Goal: Task Accomplishment & Management: Use online tool/utility

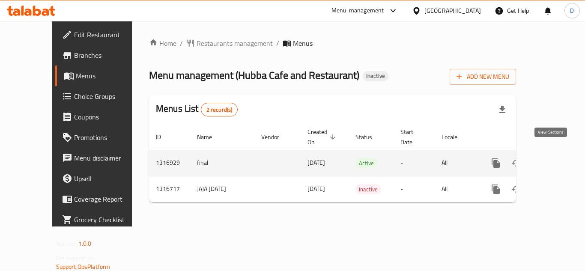
click at [553, 158] on icon "enhanced table" at bounding box center [558, 163] width 10 height 10
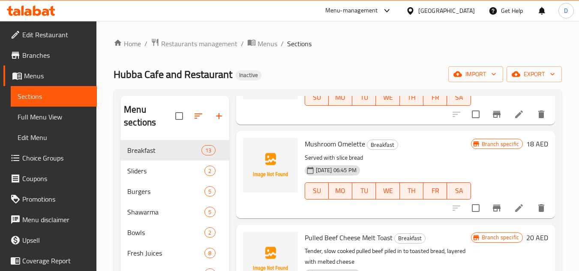
scroll to position [343, 0]
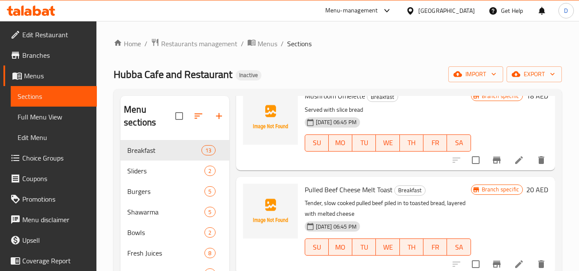
click at [315, 196] on span "Pulled Beef Cheese Melt Toast" at bounding box center [349, 189] width 88 height 13
copy span "Pulled"
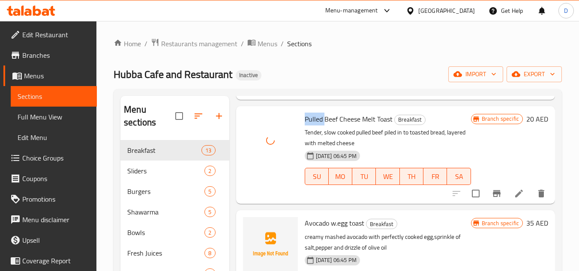
scroll to position [428, 0]
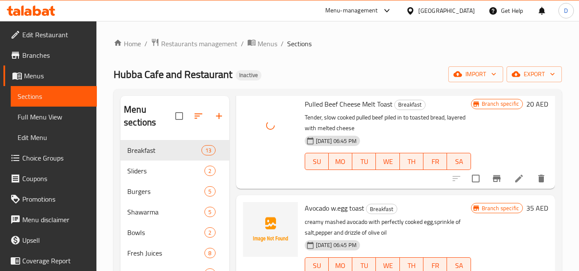
click at [312, 215] on span "Avocado w.egg toast" at bounding box center [335, 208] width 60 height 13
copy span "Avocado"
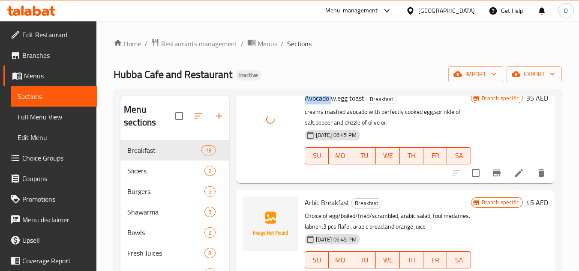
scroll to position [600, 0]
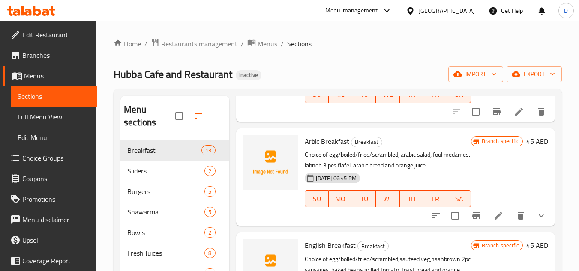
click at [313, 148] on span "Arbic Breakfast" at bounding box center [327, 141] width 45 height 13
copy span "Arbic"
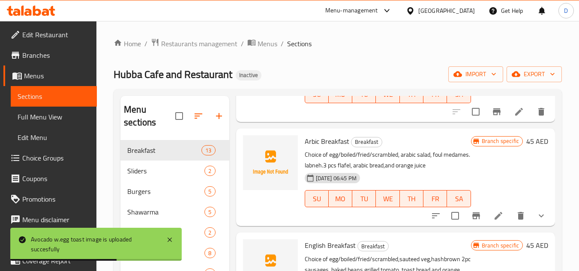
click at [336, 148] on span "Arbic Breakfast" at bounding box center [327, 141] width 45 height 13
copy span "k"
click at [327, 148] on span "Arbic Breakfast" at bounding box center [327, 141] width 45 height 13
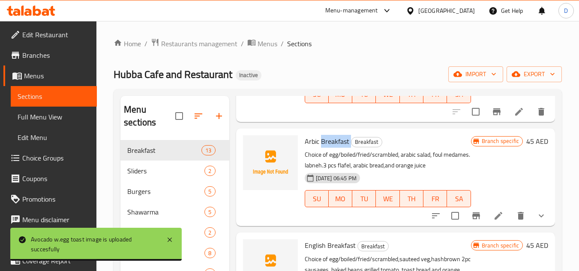
copy h6 "Breakfast"
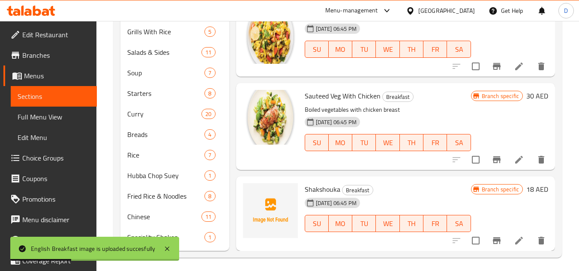
scroll to position [472, 0]
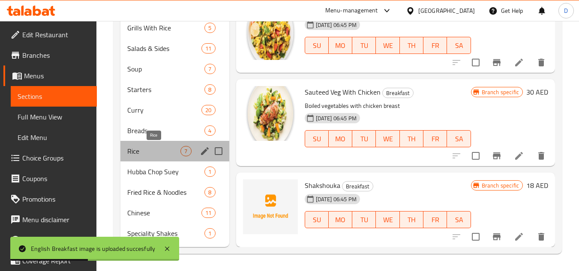
click at [179, 149] on span "Rice" at bounding box center [153, 151] width 53 height 10
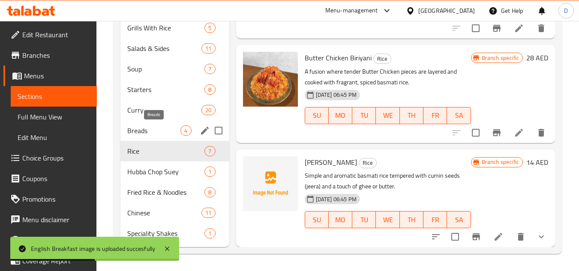
click at [177, 128] on span "Breads" at bounding box center [153, 131] width 53 height 10
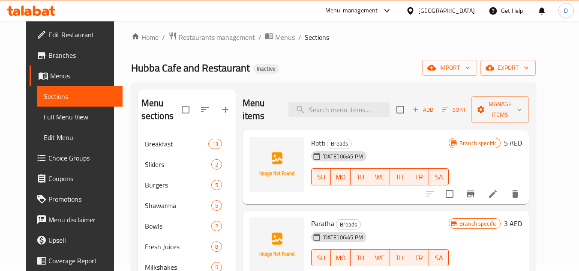
scroll to position [1, 0]
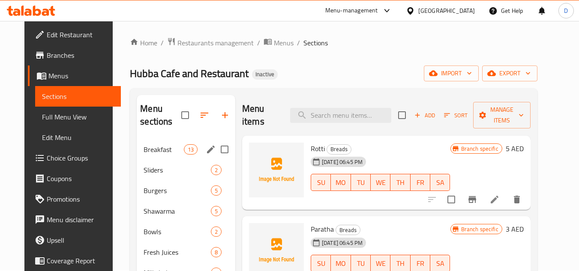
click at [159, 149] on span "Breakfast" at bounding box center [164, 149] width 40 height 10
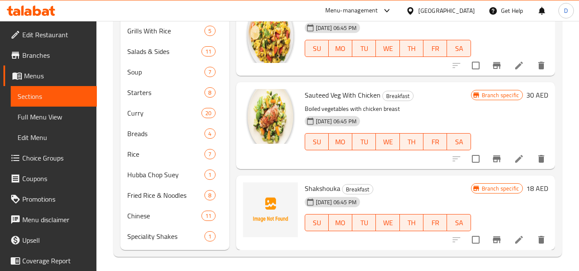
scroll to position [472, 0]
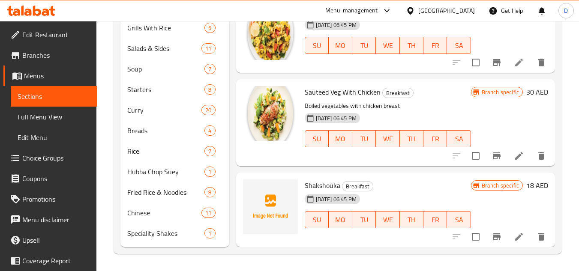
click at [303, 188] on div "Shakshouka Breakfast [DATE] 06:45 PM SU MO TU WE TH FR SA" at bounding box center [387, 210] width 173 height 68
click at [327, 183] on span "Shakshouka" at bounding box center [323, 185] width 36 height 13
copy h6 "Shakshouka"
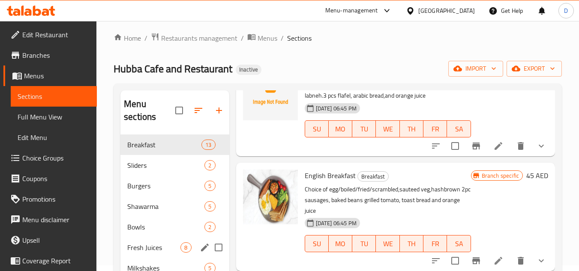
scroll to position [0, 0]
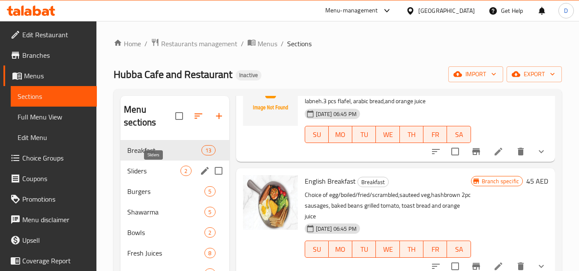
click at [151, 169] on span "Sliders" at bounding box center [153, 171] width 53 height 10
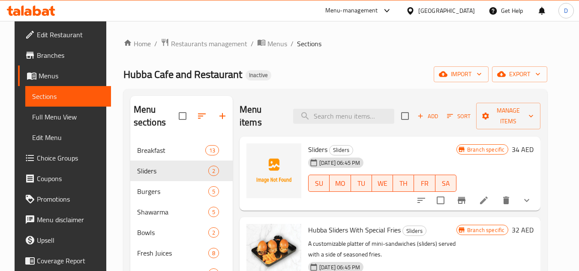
click at [309, 143] on span "Sliders" at bounding box center [317, 149] width 19 height 13
copy h6 "Sliders"
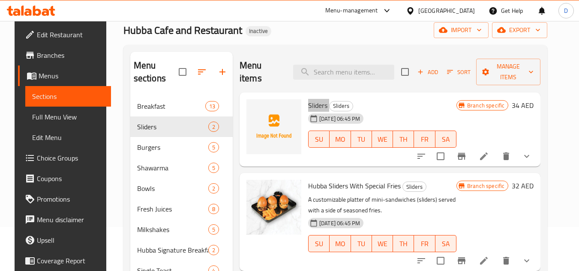
scroll to position [129, 0]
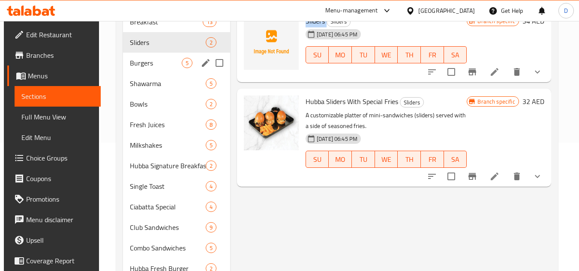
click at [142, 61] on span "Burgers" at bounding box center [155, 63] width 51 height 10
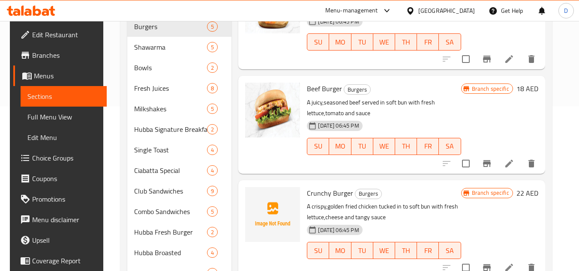
scroll to position [171, 0]
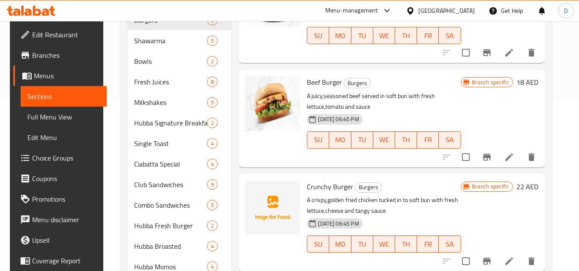
click at [317, 180] on span "Crunchy Burger" at bounding box center [330, 186] width 46 height 13
copy span "Crunchy"
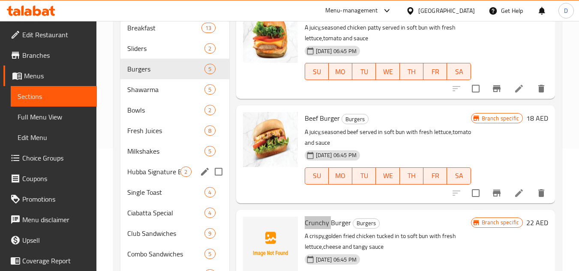
scroll to position [44, 0]
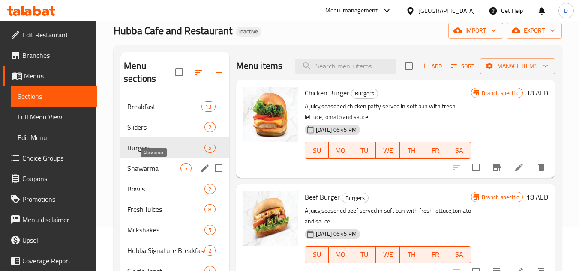
click at [160, 165] on span "Shawarma" at bounding box center [153, 168] width 53 height 10
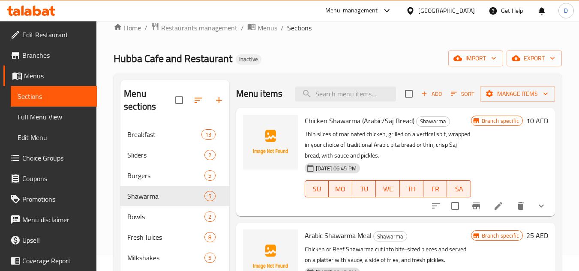
scroll to position [1, 0]
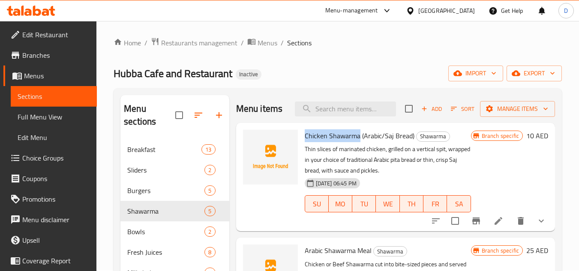
drag, startPoint x: 358, startPoint y: 133, endPoint x: 305, endPoint y: 132, distance: 53.1
click at [305, 132] on span "Chicken Shawarma (Arabic/Saj Bread)" at bounding box center [360, 135] width 110 height 13
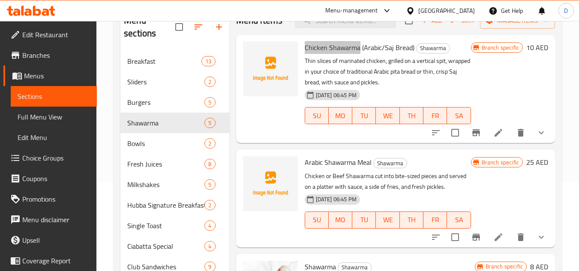
scroll to position [87, 0]
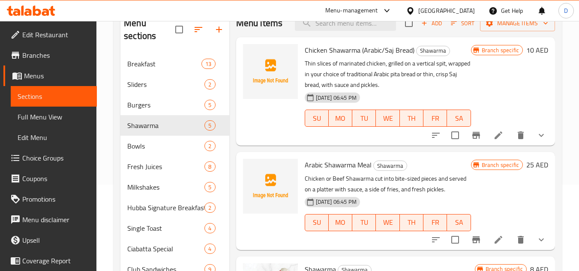
click at [348, 162] on span "Arabic Shawarma Meal" at bounding box center [338, 165] width 67 height 13
copy h6 "Arabic Shawarma Meal"
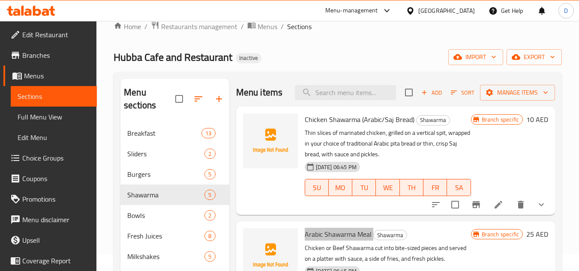
scroll to position [1, 0]
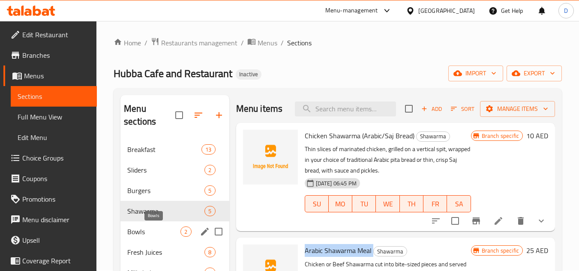
drag, startPoint x: 145, startPoint y: 230, endPoint x: 160, endPoint y: 228, distance: 15.2
click at [145, 230] on span "Bowls" at bounding box center [153, 232] width 53 height 10
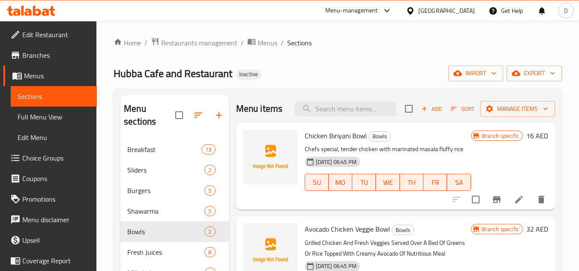
click at [367, 135] on h6 "Chicken Biriyani Bowl Bowls" at bounding box center [388, 136] width 166 height 12
click at [360, 135] on span "Chicken Biriyani Bowl" at bounding box center [336, 135] width 62 height 13
copy h6 "Bowl"
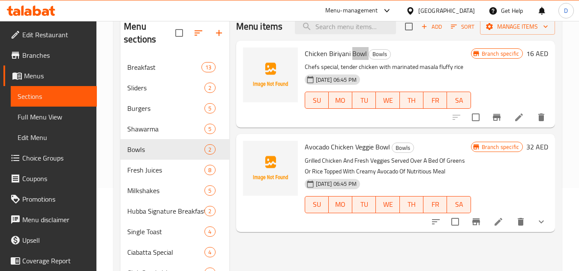
scroll to position [87, 0]
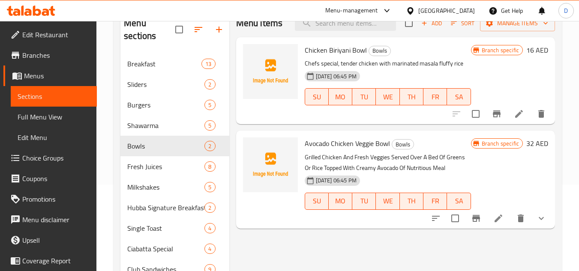
click at [319, 147] on span "Avocado Chicken Veggie Bowl" at bounding box center [347, 143] width 85 height 13
click at [159, 168] on span "Fresh Juices" at bounding box center [153, 167] width 53 height 10
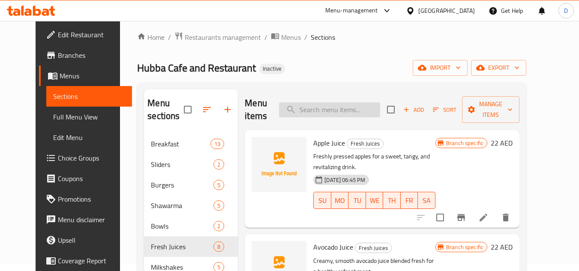
scroll to position [1, 0]
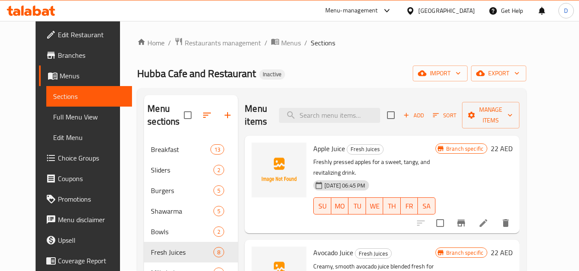
click at [320, 154] on span "Apple Juice" at bounding box center [329, 148] width 32 height 13
click at [313, 147] on span "Apple Juice" at bounding box center [329, 148] width 32 height 13
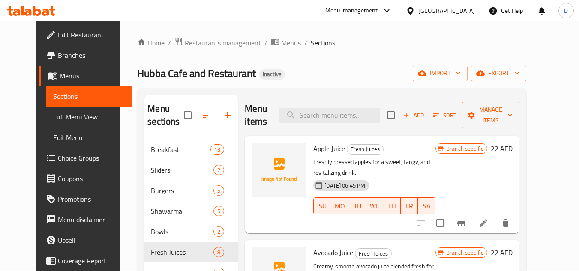
click at [318, 247] on span "Avocado Juice" at bounding box center [333, 252] width 40 height 13
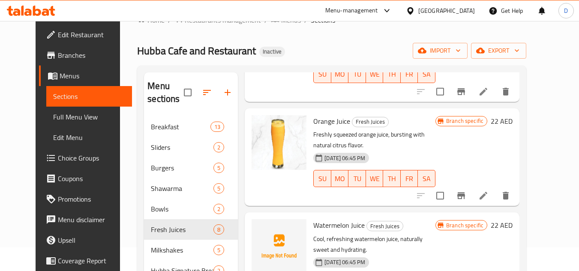
scroll to position [44, 0]
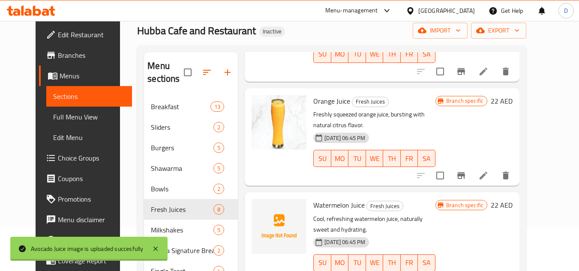
click at [317, 199] on span "Watermelon Juice" at bounding box center [338, 205] width 51 height 13
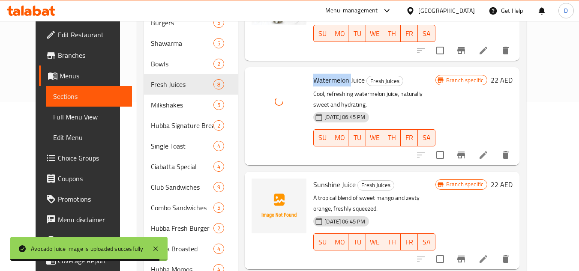
scroll to position [172, 0]
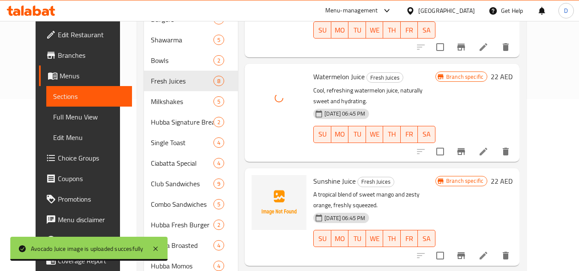
click at [323, 175] on span "Sunshine Juice" at bounding box center [334, 181] width 42 height 13
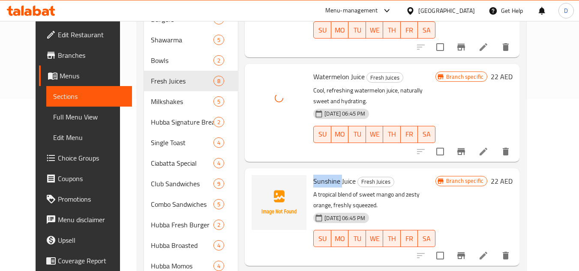
click at [323, 175] on span "Sunshine Juice" at bounding box center [334, 181] width 42 height 13
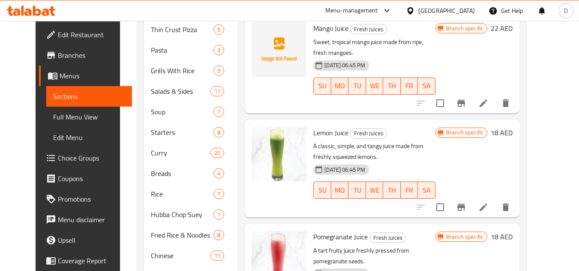
scroll to position [171, 0]
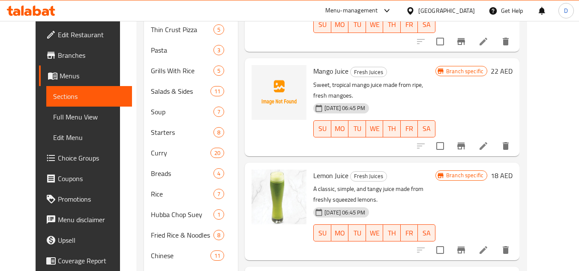
click at [312, 62] on div "Mango Juice Fresh Juices Sweet, tropical mango juice made from ripe, fresh mang…" at bounding box center [374, 107] width 129 height 91
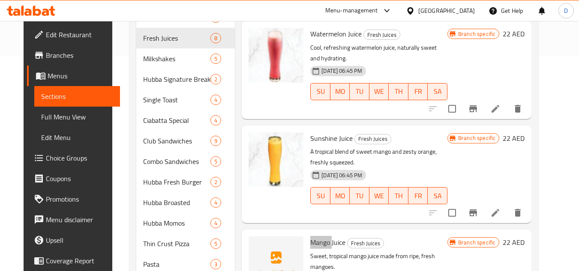
scroll to position [87, 0]
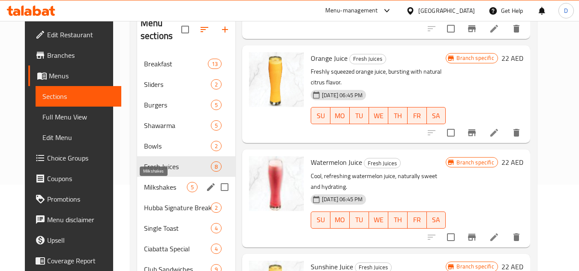
click at [152, 191] on span "Milkshakes" at bounding box center [165, 187] width 43 height 10
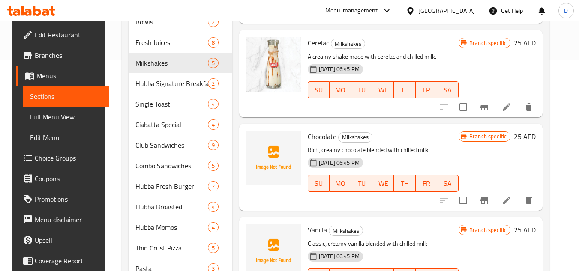
scroll to position [214, 0]
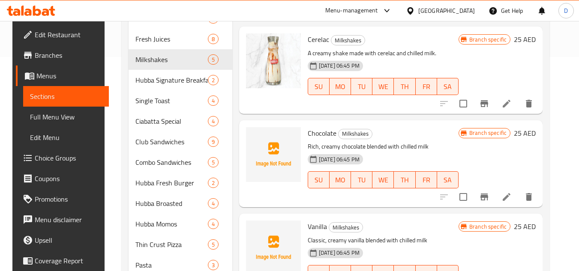
click at [324, 127] on span "Chocolate" at bounding box center [322, 133] width 29 height 13
click at [308, 220] on span "Vanilla" at bounding box center [317, 226] width 19 height 13
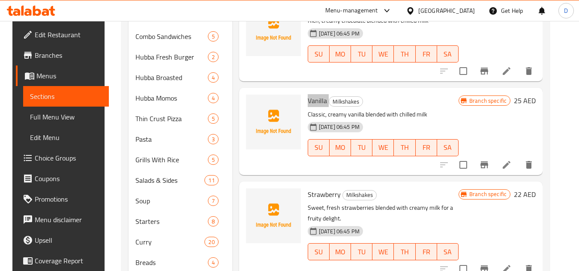
scroll to position [343, 0]
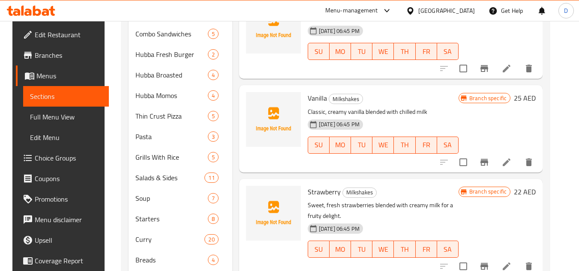
click at [327, 186] on span "Strawberry" at bounding box center [324, 192] width 33 height 13
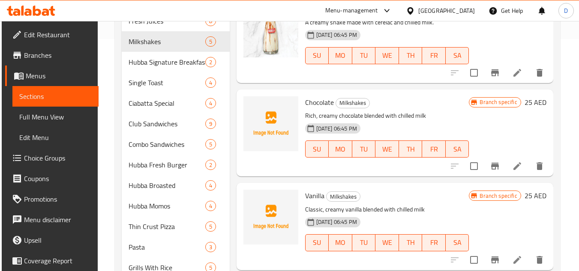
scroll to position [214, 0]
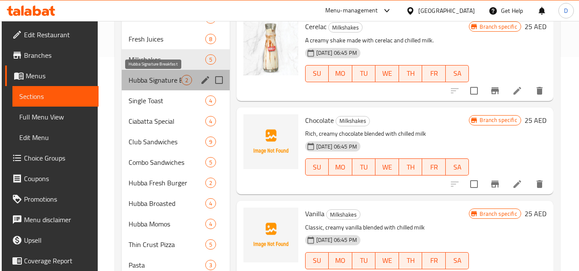
click at [155, 82] on span "Hubba Signature Breakfast" at bounding box center [155, 80] width 53 height 10
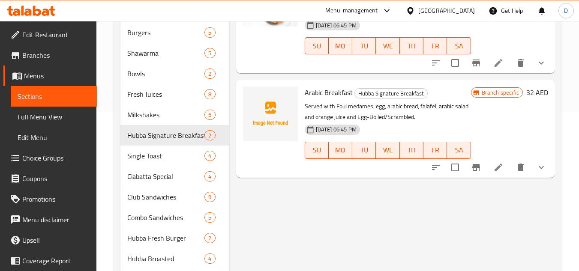
scroll to position [43, 0]
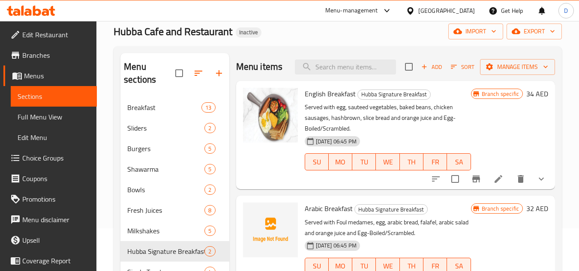
click at [317, 209] on span "Arabic Breakfast" at bounding box center [329, 208] width 48 height 13
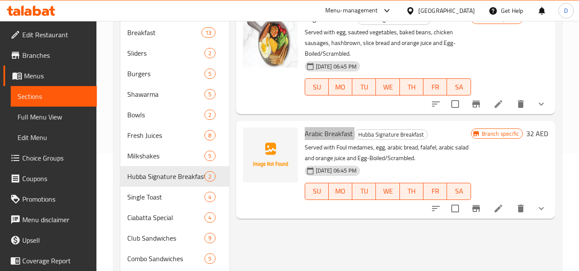
scroll to position [129, 0]
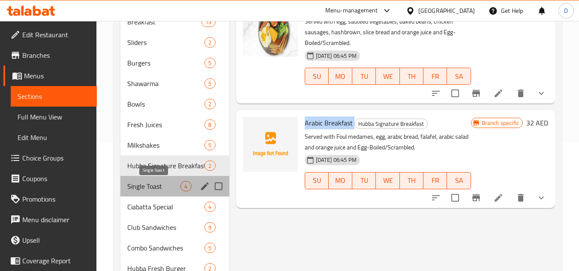
click at [152, 188] on span "Single Toast" at bounding box center [153, 186] width 53 height 10
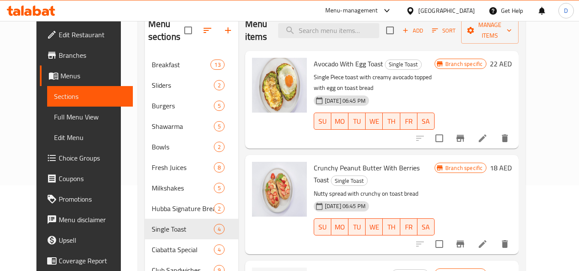
scroll to position [129, 0]
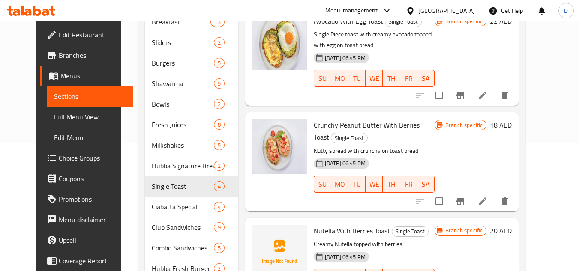
click at [314, 225] on span "Nutella With Berries Toast" at bounding box center [352, 231] width 76 height 13
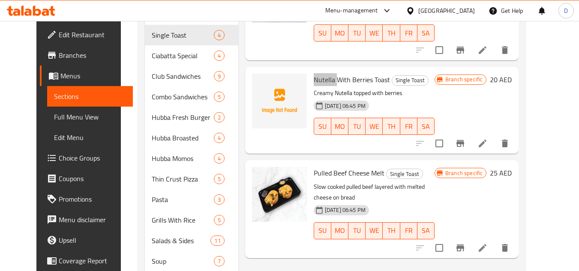
scroll to position [300, 0]
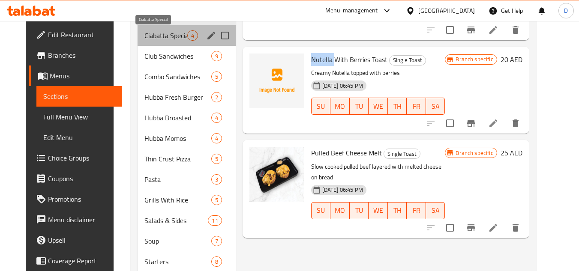
click at [157, 36] on span "Ciabatta Special" at bounding box center [165, 35] width 42 height 10
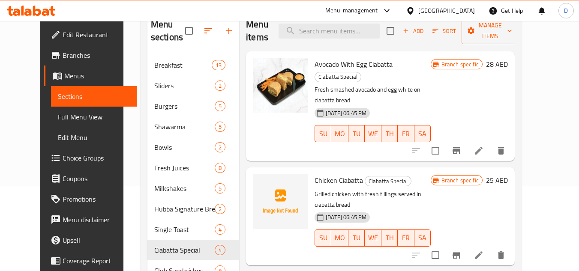
scroll to position [86, 0]
click at [315, 174] on span "Chicken Ciabatta" at bounding box center [339, 180] width 48 height 13
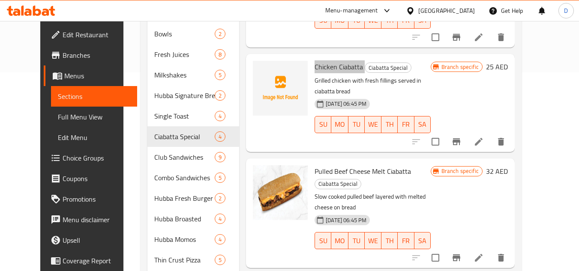
scroll to position [214, 0]
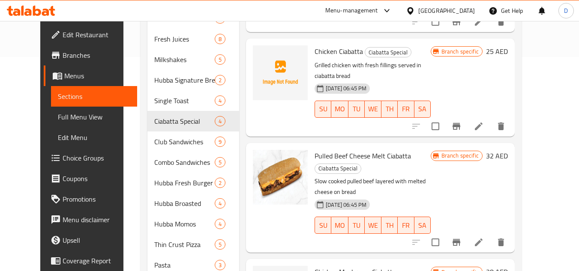
click at [343, 266] on span "Chicken Mushroom Ciabatta" at bounding box center [355, 272] width 81 height 13
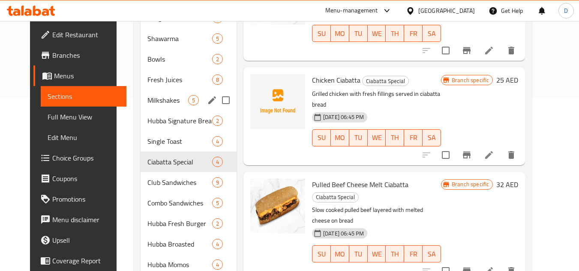
scroll to position [129, 0]
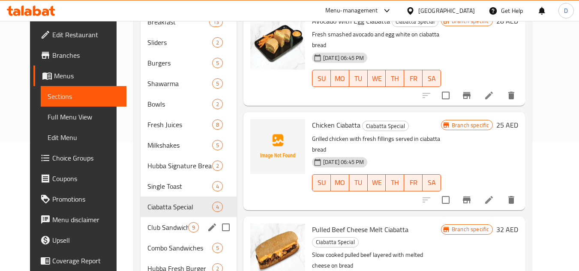
drag, startPoint x: 158, startPoint y: 221, endPoint x: 207, endPoint y: 221, distance: 49.3
click at [159, 221] on div "Club Sandwiches 9" at bounding box center [189, 227] width 96 height 21
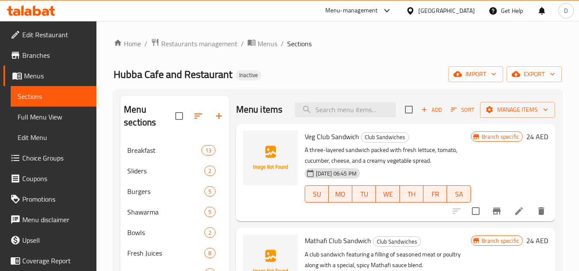
click at [323, 143] on span "Veg Club Sandwich" at bounding box center [332, 136] width 54 height 13
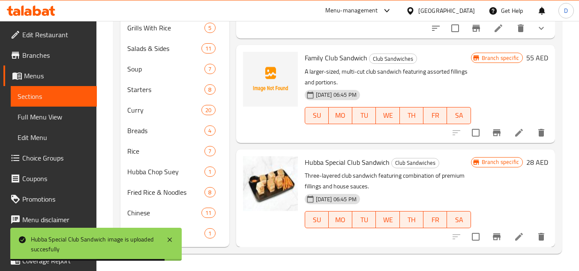
scroll to position [281, 0]
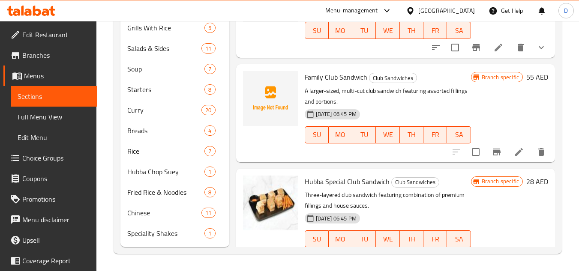
click at [315, 93] on div "Family Club Sandwich Club Sandwiches A larger-sized, multi-cut club sandwich fe…" at bounding box center [387, 113] width 173 height 91
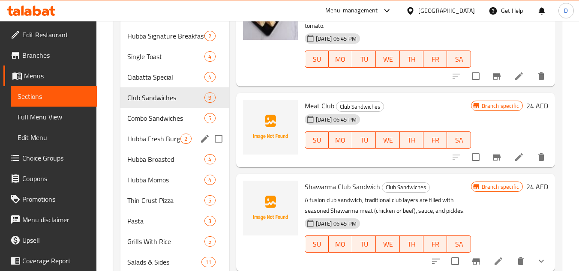
scroll to position [258, 0]
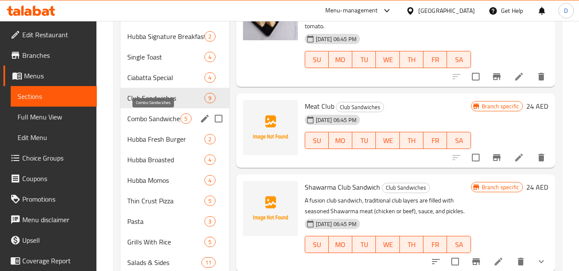
click at [144, 118] on span "Combo Sandwiches" at bounding box center [153, 119] width 53 height 10
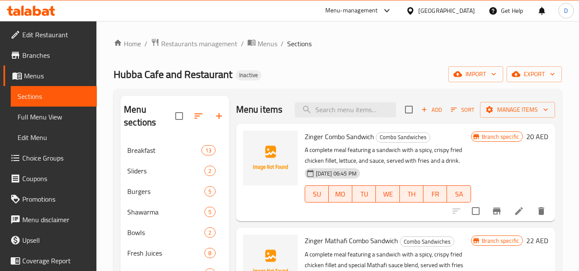
click at [333, 135] on span "Zinger Combo Sandwich" at bounding box center [339, 136] width 69 height 13
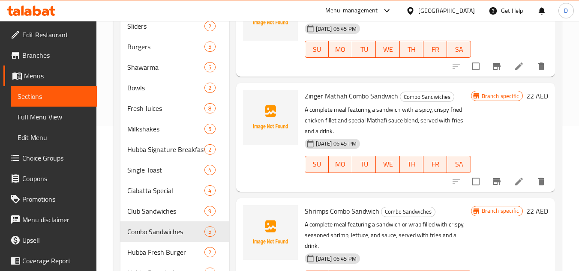
scroll to position [129, 0]
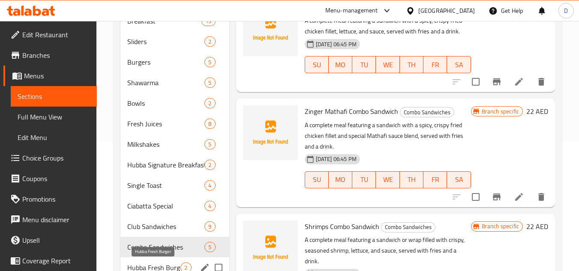
click at [169, 266] on span "Hubba Fresh Burger" at bounding box center [153, 268] width 53 height 10
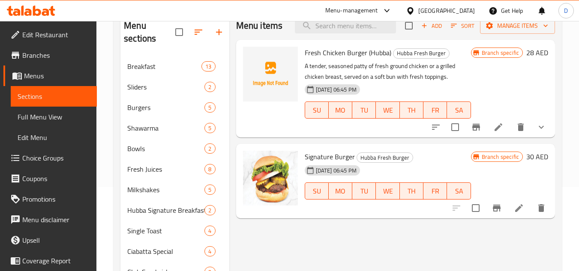
scroll to position [44, 0]
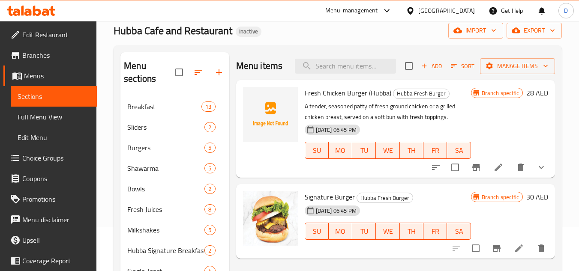
click at [318, 90] on span "Fresh Chicken Burger (Hubba)" at bounding box center [348, 93] width 87 height 13
click at [350, 99] on span "Fresh Chicken Burger (Hubba)" at bounding box center [348, 93] width 87 height 13
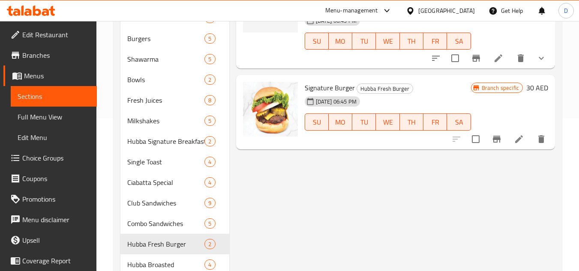
scroll to position [172, 0]
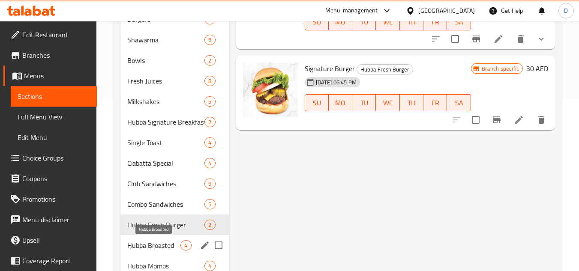
click at [149, 246] on span "Hubba Broasted" at bounding box center [153, 245] width 53 height 10
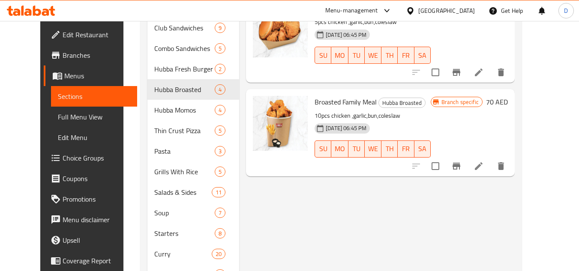
scroll to position [386, 0]
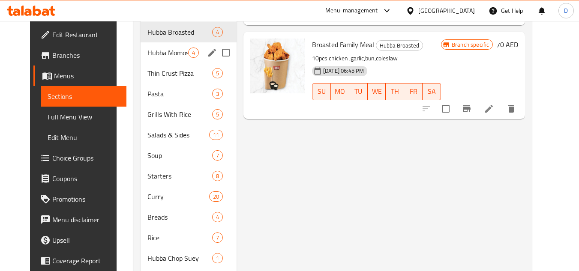
click at [150, 55] on span "Hubba Momos" at bounding box center [167, 53] width 41 height 10
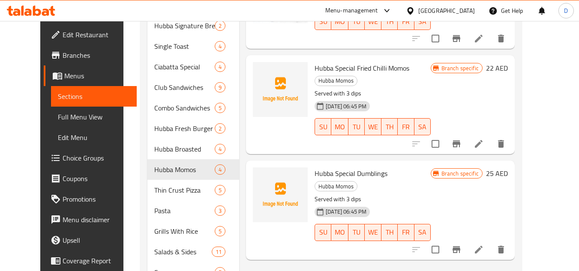
scroll to position [257, 0]
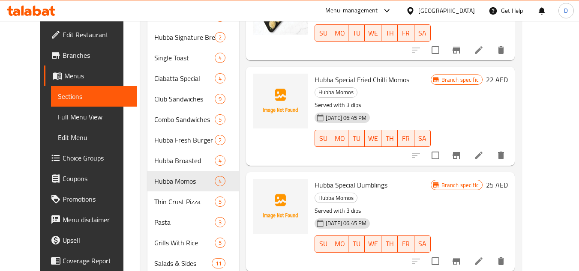
click at [315, 179] on span "Hubba Special Dumblings" at bounding box center [351, 185] width 73 height 13
click at [332, 179] on span "Hubba Special Dumblings" at bounding box center [351, 185] width 73 height 13
click at [356, 179] on span "Hubba Special Dumblings" at bounding box center [351, 185] width 73 height 13
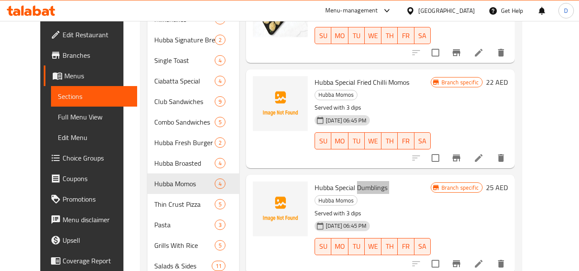
scroll to position [214, 0]
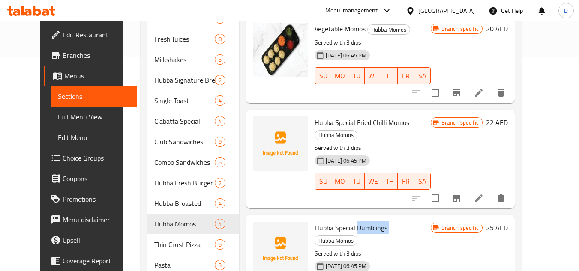
click at [370, 116] on span "Hubba Special Fried Chilli Momos" at bounding box center [362, 122] width 95 height 13
click at [382, 116] on span "Hubba Special Fried Chilli Momos" at bounding box center [362, 122] width 95 height 13
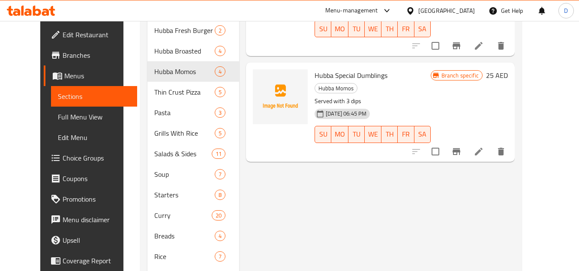
scroll to position [386, 0]
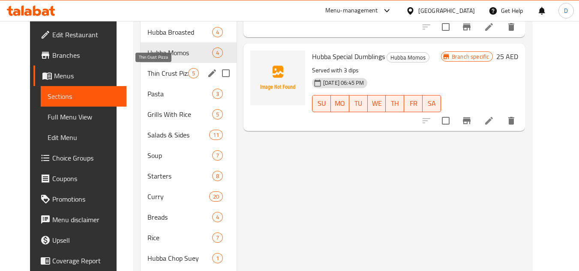
click at [148, 72] on span "Thin Crust Pizza" at bounding box center [167, 73] width 41 height 10
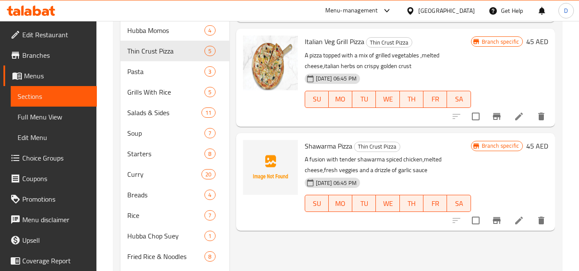
scroll to position [428, 0]
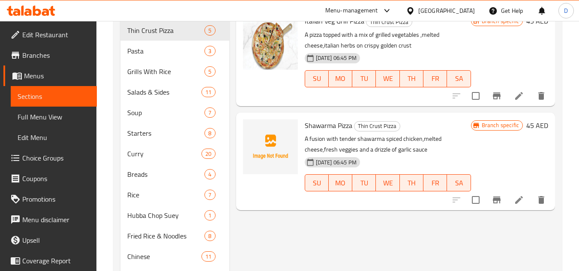
click at [321, 123] on span "Shawarma Pizza" at bounding box center [329, 125] width 48 height 13
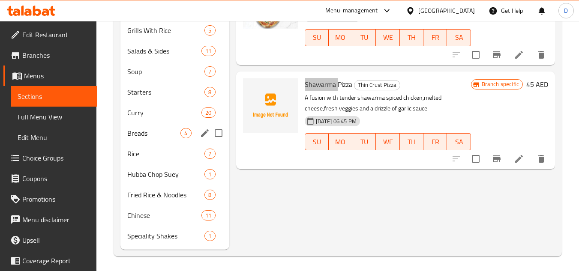
scroll to position [429, 0]
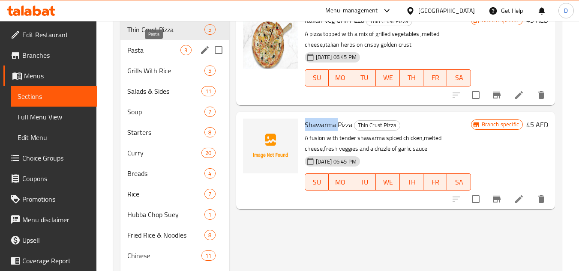
click at [147, 49] on span "Pasta" at bounding box center [153, 50] width 53 height 10
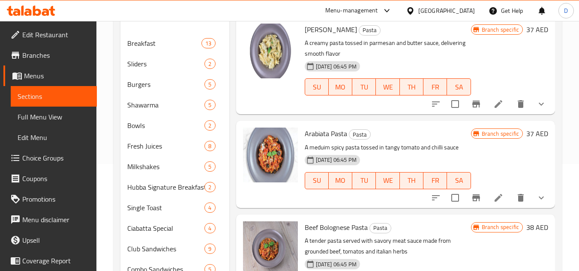
scroll to position [344, 0]
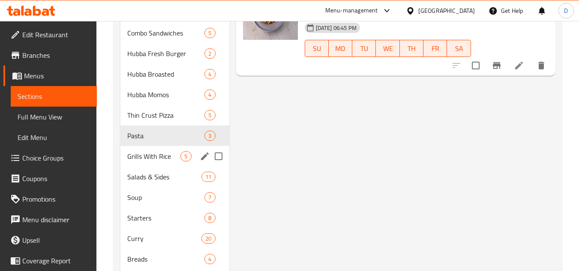
click at [164, 160] on span "Grills With Rice" at bounding box center [153, 156] width 53 height 10
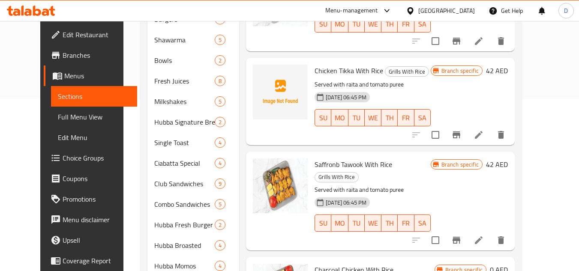
scroll to position [129, 0]
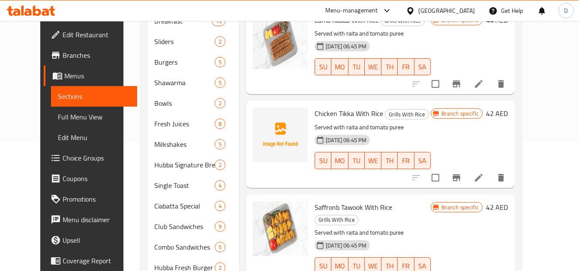
click at [337, 107] on span "Chicken Tikka With Rice" at bounding box center [349, 113] width 69 height 13
click at [366, 107] on span "Chicken Tikka With Rice" at bounding box center [349, 113] width 69 height 13
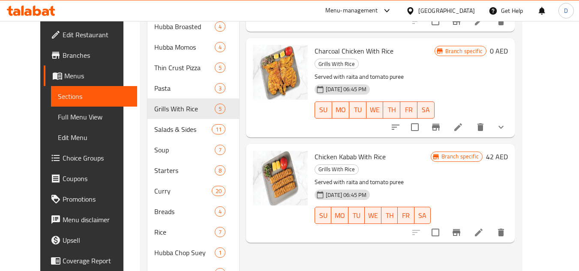
scroll to position [429, 0]
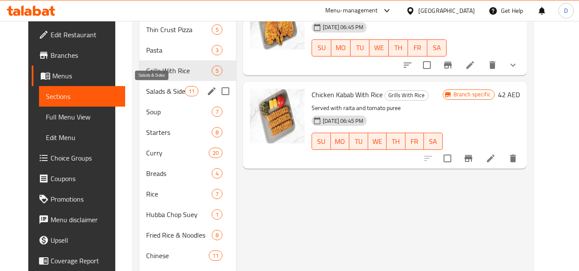
click at [146, 92] on span "Salads & Sides" at bounding box center [165, 91] width 39 height 10
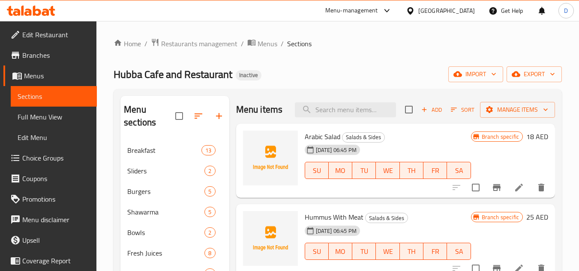
click at [333, 143] on span "Arabic Salad" at bounding box center [323, 136] width 36 height 13
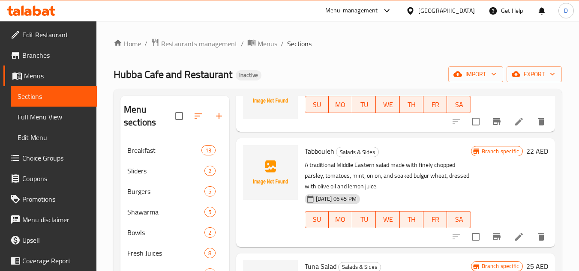
scroll to position [343, 0]
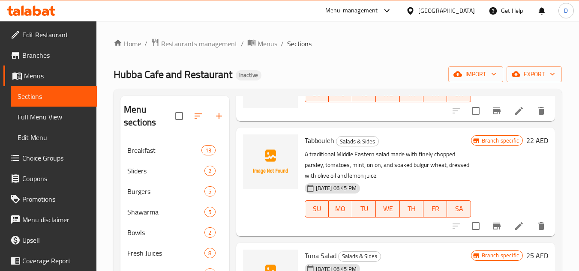
click at [324, 147] on span "Tabbouleh" at bounding box center [320, 140] width 30 height 13
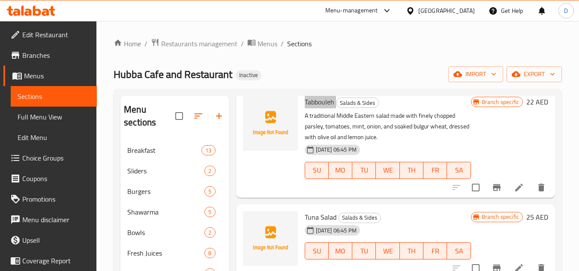
scroll to position [428, 0]
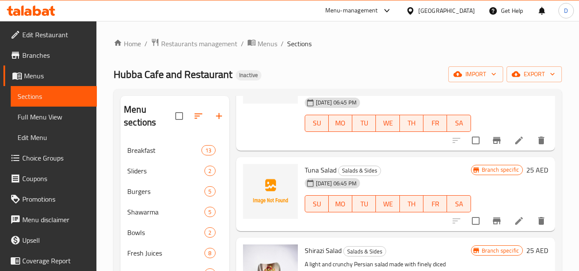
click at [330, 177] on span "Tuna Salad" at bounding box center [321, 170] width 32 height 13
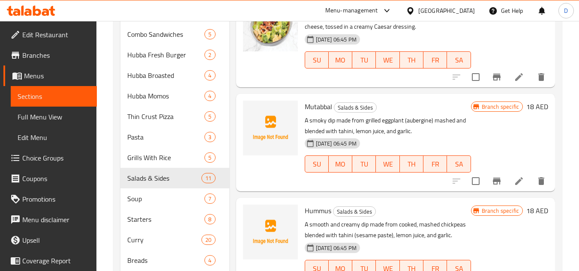
scroll to position [343, 0]
click at [323, 108] on span "Mutabbal" at bounding box center [318, 106] width 27 height 13
click at [319, 208] on span "Hummus" at bounding box center [318, 210] width 27 height 13
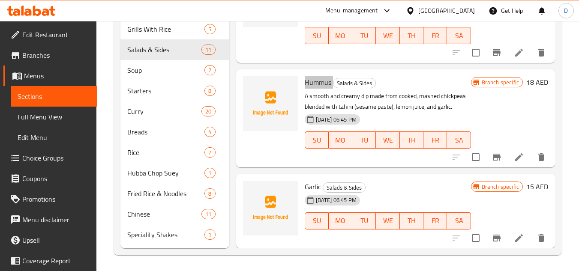
scroll to position [471, 0]
click at [308, 185] on span "Garlic" at bounding box center [313, 186] width 16 height 13
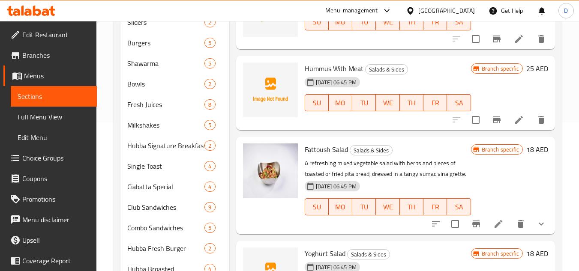
scroll to position [0, 0]
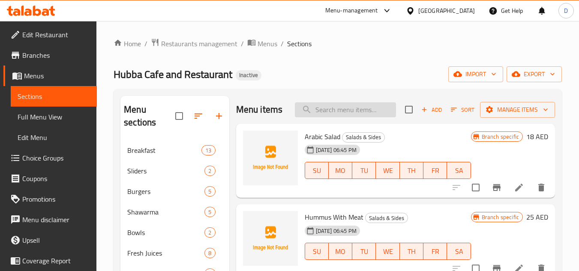
click at [338, 114] on input "search" at bounding box center [345, 109] width 101 height 15
paste input "GARLIC CHICKEN_"
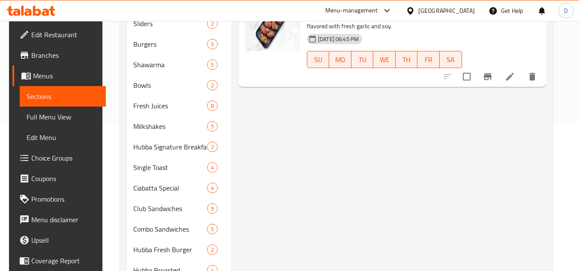
scroll to position [343, 0]
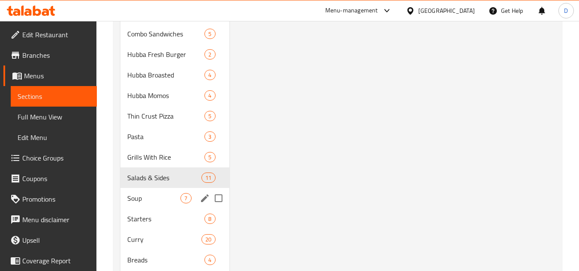
type input "GARLIC CHICKEN"
click at [162, 195] on span "Soup" at bounding box center [153, 198] width 53 height 10
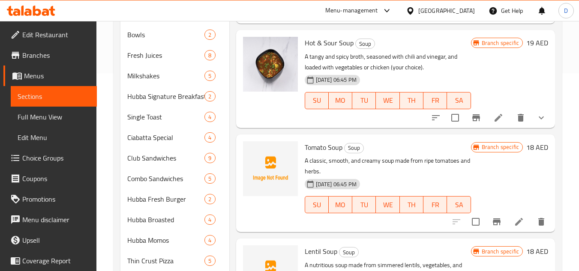
scroll to position [43, 0]
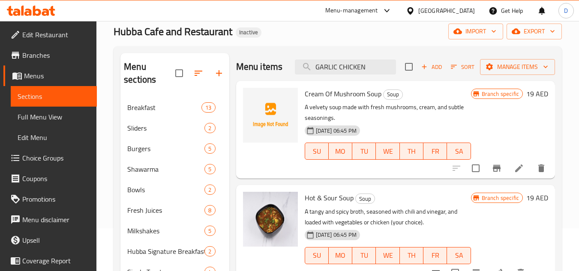
click at [373, 100] on span "Cream Of Mushroom Soup" at bounding box center [343, 93] width 77 height 13
click at [363, 121] on p "A velvety soup made with fresh mushrooms, cream, and subtle seasonings." at bounding box center [388, 112] width 166 height 21
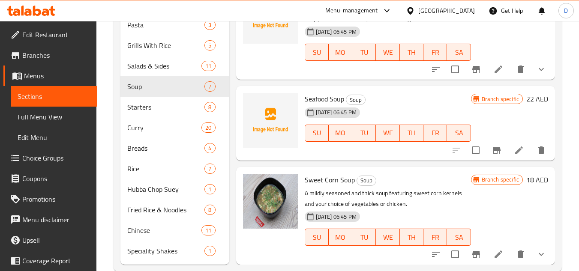
scroll to position [472, 0]
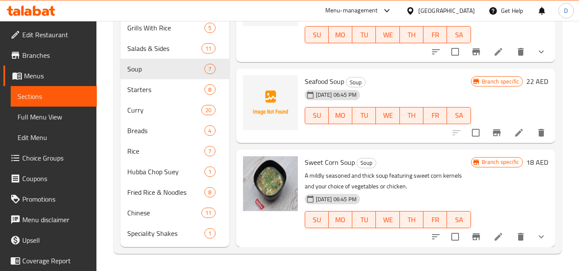
click at [431, 236] on icon "sort-choices" at bounding box center [436, 237] width 10 height 10
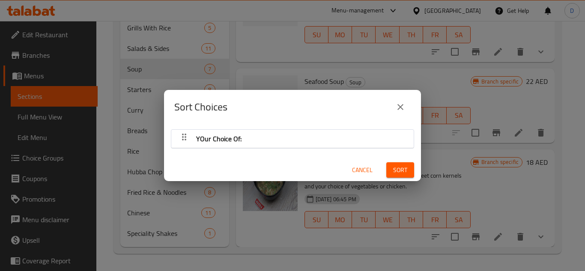
click at [185, 138] on icon "button" at bounding box center [184, 137] width 10 height 10
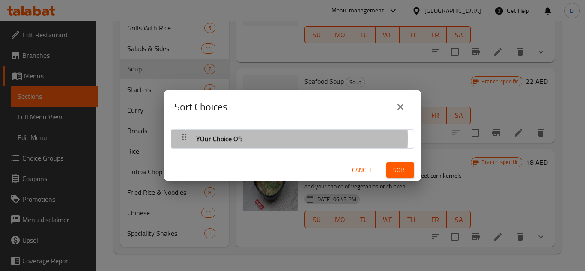
click at [185, 138] on icon "button" at bounding box center [184, 137] width 10 height 10
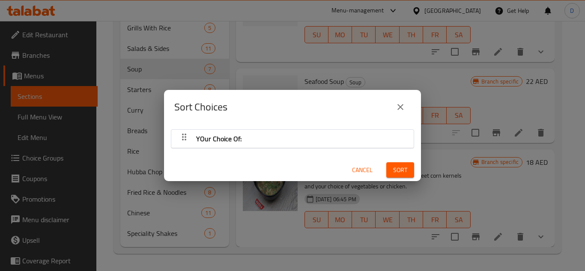
click at [400, 109] on icon "close" at bounding box center [400, 107] width 10 height 10
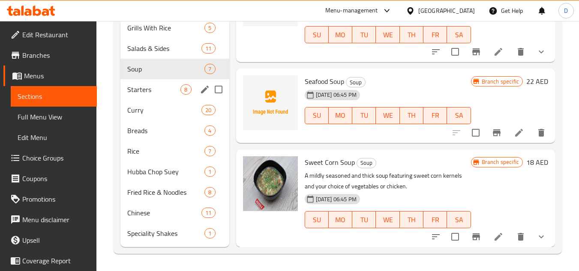
click at [167, 91] on span "Starters" at bounding box center [153, 89] width 53 height 10
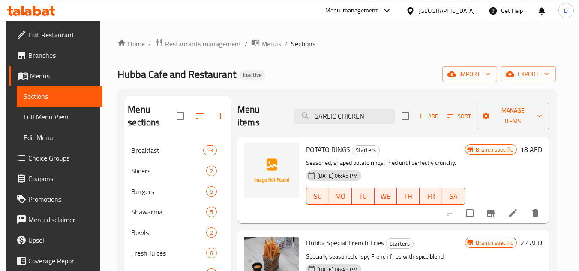
click at [311, 137] on div "POTATO RINGS Starters Seasoned, shaped potato rings, fried until perfectly crun…" at bounding box center [393, 180] width 312 height 87
click at [317, 149] on span "POTATO RINGS" at bounding box center [328, 149] width 44 height 13
click at [311, 146] on span "POTATO RINGS" at bounding box center [328, 149] width 44 height 13
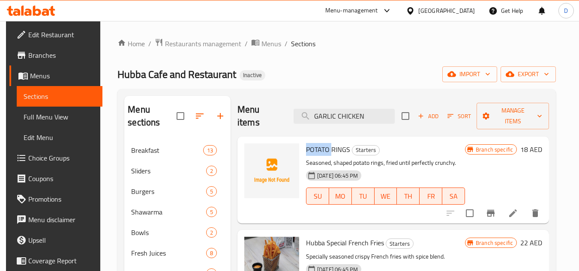
click at [311, 146] on span "POTATO RINGS" at bounding box center [328, 149] width 44 height 13
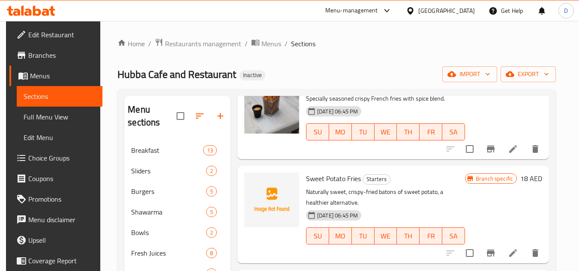
scroll to position [171, 0]
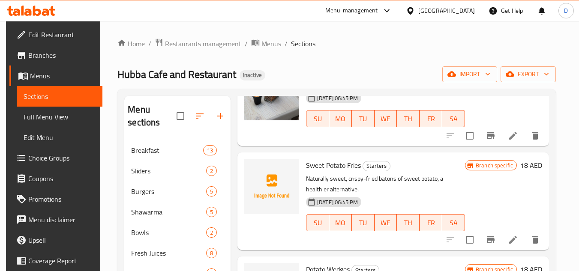
click at [350, 165] on span "Sweet Potato Fries" at bounding box center [333, 165] width 55 height 13
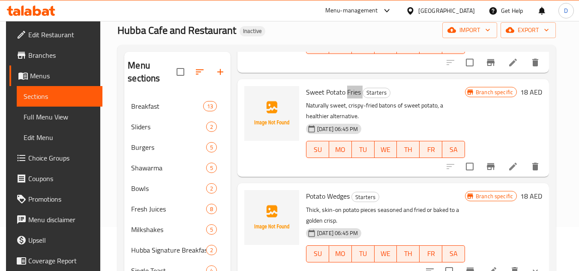
scroll to position [86, 0]
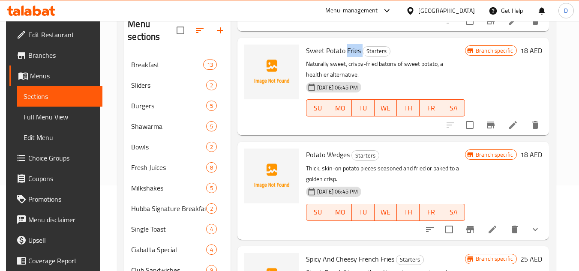
click at [338, 156] on span "Potato Wedges" at bounding box center [328, 154] width 44 height 13
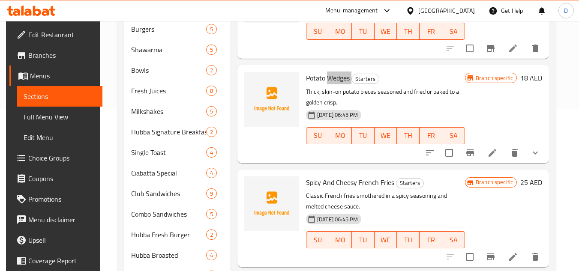
scroll to position [171, 0]
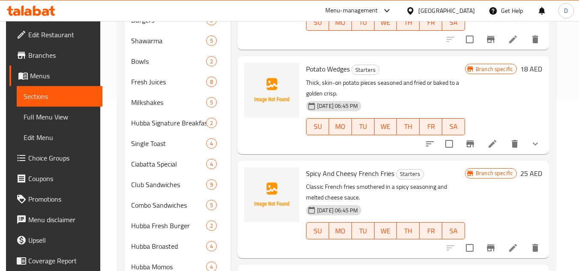
click at [372, 175] on span "Spicy And Cheesy French Fries" at bounding box center [350, 173] width 88 height 13
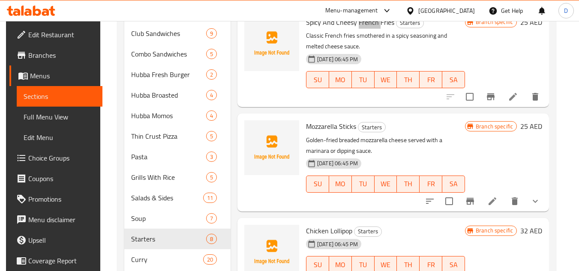
scroll to position [343, 0]
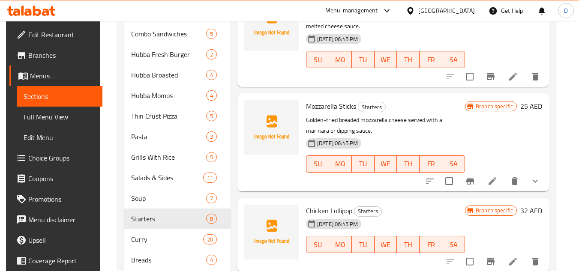
click at [320, 106] on span "Mozzarella Sticks" at bounding box center [331, 106] width 50 height 13
click at [315, 212] on span "Chicken Lollipop" at bounding box center [329, 210] width 46 height 13
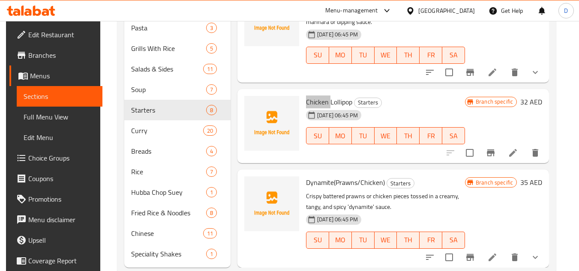
scroll to position [471, 0]
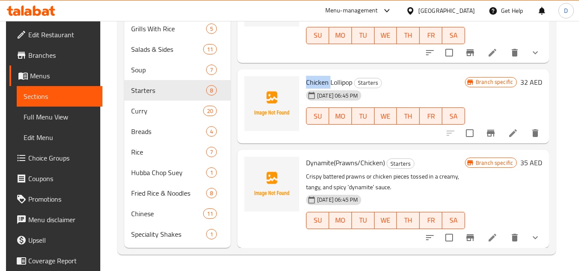
click at [314, 167] on span "Dynamite(Prawns/Chicken)" at bounding box center [345, 162] width 79 height 13
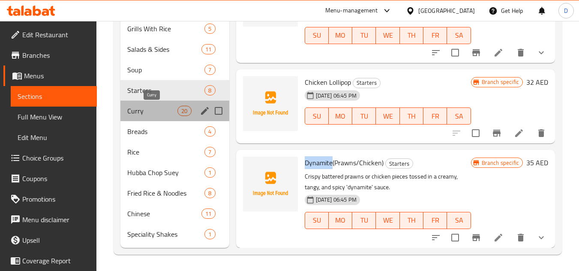
click at [160, 106] on span "Curry" at bounding box center [152, 111] width 50 height 10
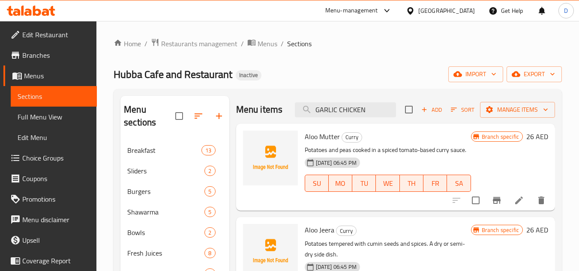
click at [334, 143] on span "Aloo Mutter" at bounding box center [322, 136] width 35 height 13
drag, startPoint x: 365, startPoint y: 111, endPoint x: 293, endPoint y: 114, distance: 72.5
click at [295, 114] on input "GARLIC CHICKEN" at bounding box center [345, 109] width 101 height 15
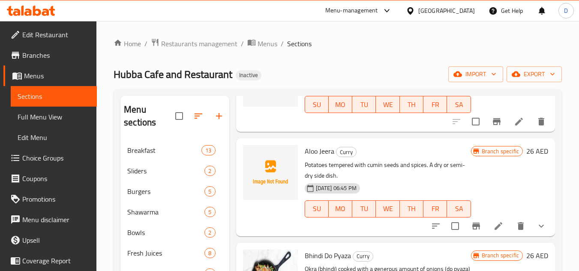
scroll to position [86, 0]
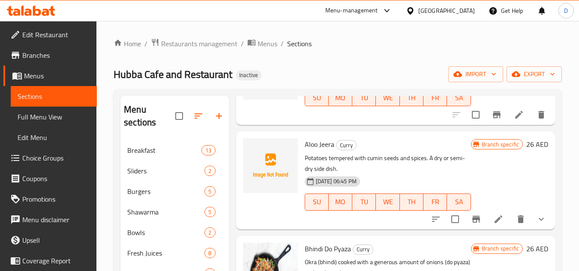
click at [321, 151] on span "Aloo Jeera" at bounding box center [320, 144] width 30 height 13
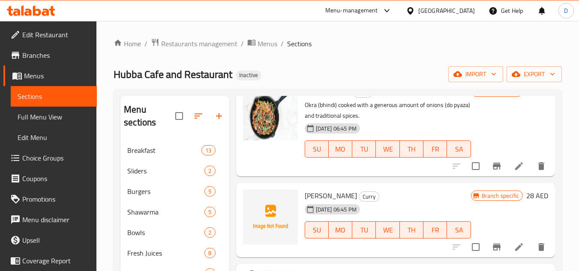
scroll to position [257, 0]
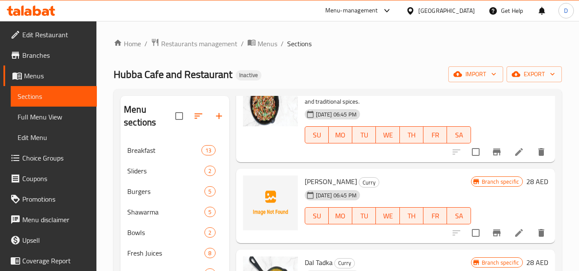
click at [322, 188] on span "[PERSON_NAME]" at bounding box center [331, 181] width 52 height 13
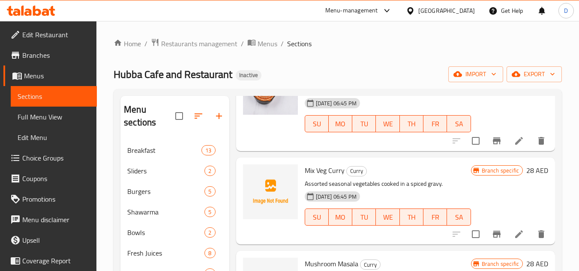
scroll to position [557, 0]
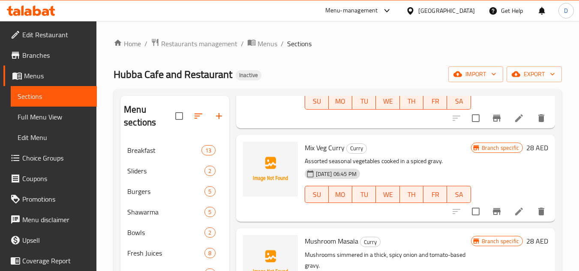
click at [338, 154] on span "Mix Veg Curry" at bounding box center [325, 147] width 40 height 13
click at [309, 154] on span "Mix Veg Curry" at bounding box center [325, 147] width 40 height 13
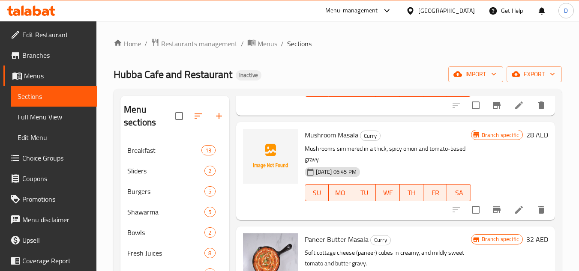
scroll to position [686, 0]
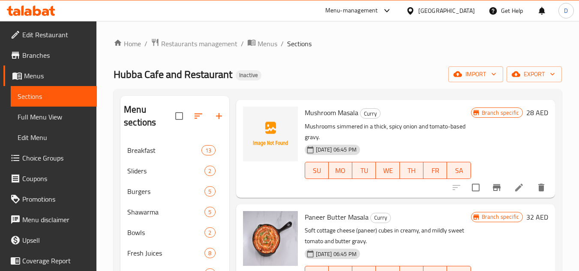
click at [314, 119] on span "Mushroom Masala" at bounding box center [332, 112] width 54 height 13
click at [354, 119] on span "Mushroom Masala" at bounding box center [332, 112] width 54 height 13
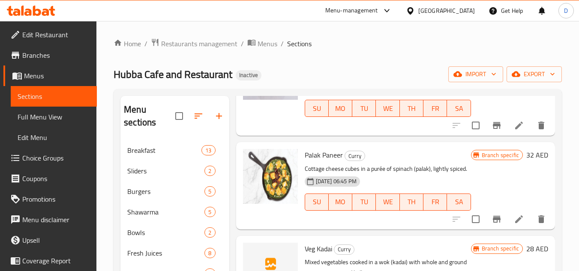
scroll to position [986, 0]
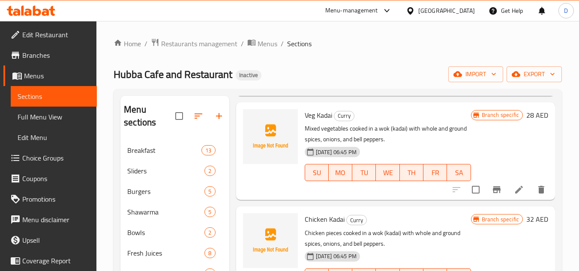
click at [325, 122] on span "Veg Kadai" at bounding box center [318, 115] width 27 height 13
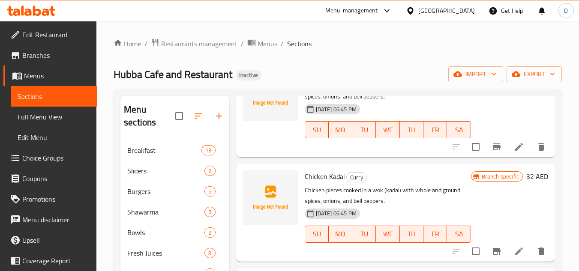
click at [320, 183] on span "Chicken Kadai" at bounding box center [325, 176] width 40 height 13
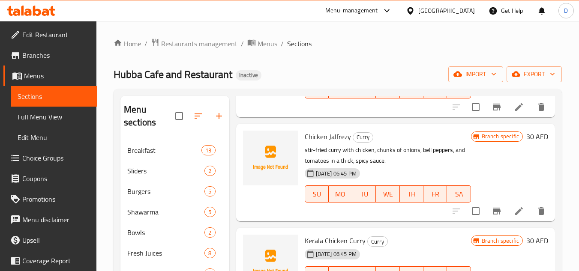
scroll to position [1426, 0]
click at [342, 130] on span "Chicken Jalfrezy" at bounding box center [328, 136] width 46 height 13
click at [315, 234] on span "Kerala Chicken Curry" at bounding box center [335, 240] width 61 height 13
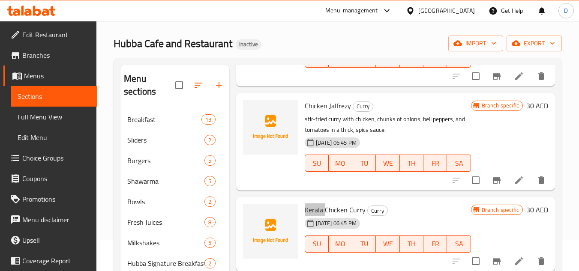
scroll to position [86, 0]
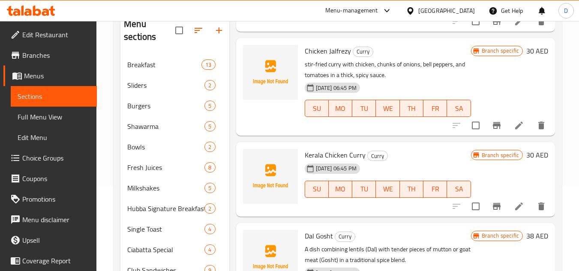
click at [314, 230] on span "Dal Gosht" at bounding box center [319, 236] width 28 height 13
click at [330, 230] on span "Dal Gosht" at bounding box center [319, 236] width 28 height 13
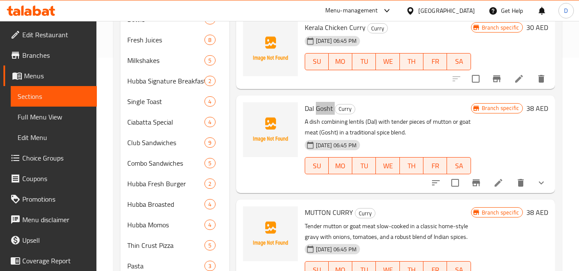
scroll to position [214, 0]
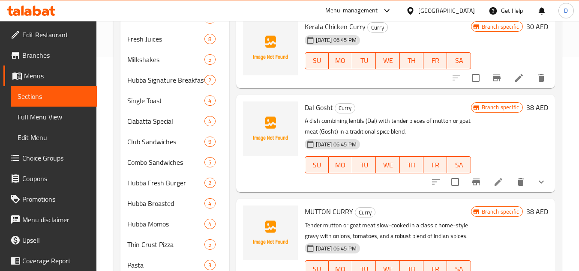
click at [322, 205] on span "MUTTON CURRY" at bounding box center [329, 211] width 48 height 13
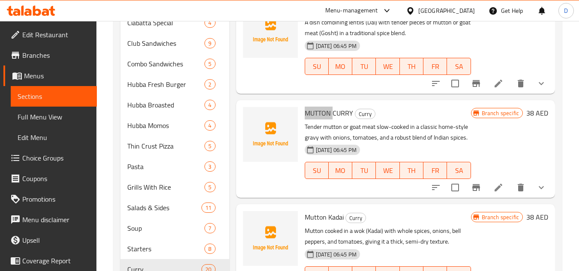
scroll to position [343, 0]
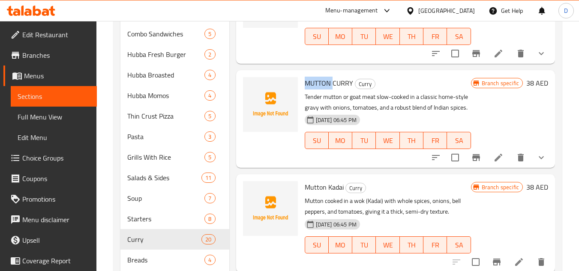
click at [338, 189] on span "Mutton Kadai" at bounding box center [324, 187] width 39 height 13
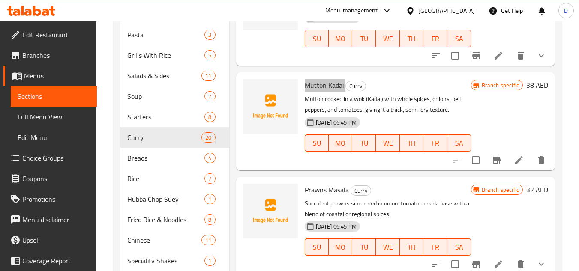
scroll to position [471, 0]
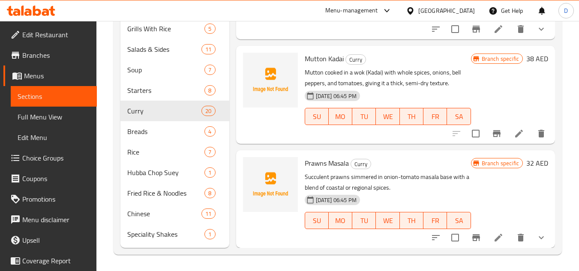
click at [338, 165] on span "Prawns Masala" at bounding box center [327, 163] width 44 height 13
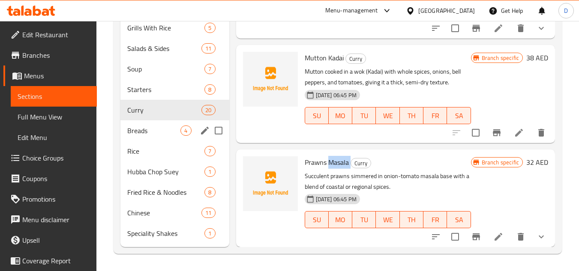
click at [180, 138] on div "Breads 4" at bounding box center [174, 130] width 108 height 21
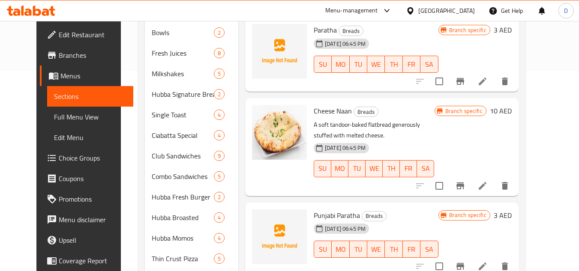
scroll to position [215, 0]
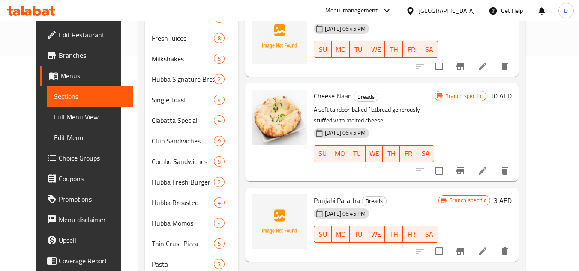
click at [340, 194] on span "Punjabi Paratha" at bounding box center [337, 200] width 46 height 13
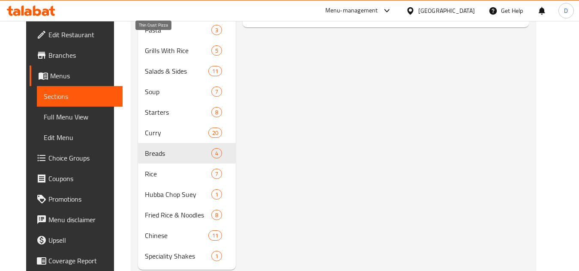
scroll to position [472, 0]
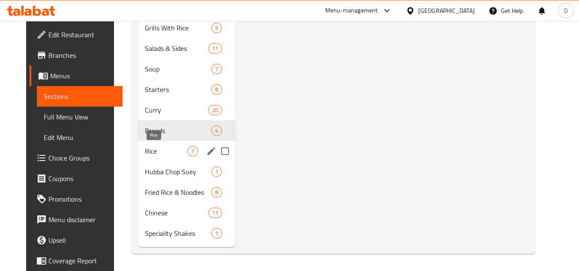
click at [154, 151] on span "Rice" at bounding box center [166, 151] width 42 height 10
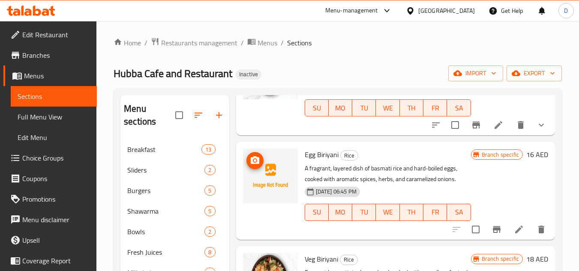
scroll to position [86, 0]
click at [326, 161] on span "Egg Biriyani" at bounding box center [322, 154] width 34 height 13
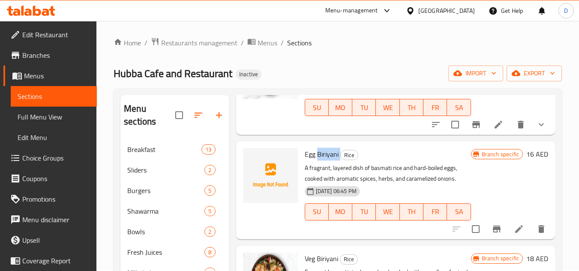
click at [326, 161] on span "Egg Biriyani" at bounding box center [322, 154] width 34 height 13
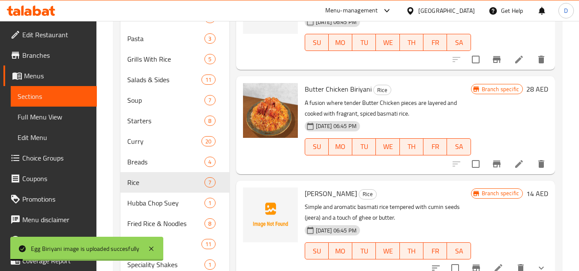
scroll to position [472, 0]
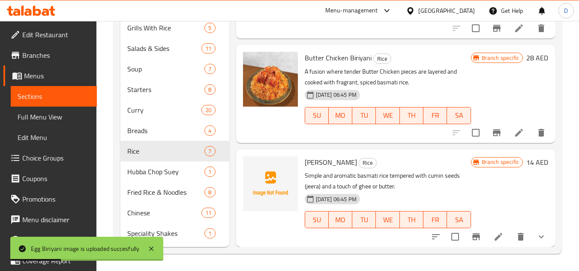
click at [309, 160] on span "[PERSON_NAME]" at bounding box center [331, 162] width 52 height 13
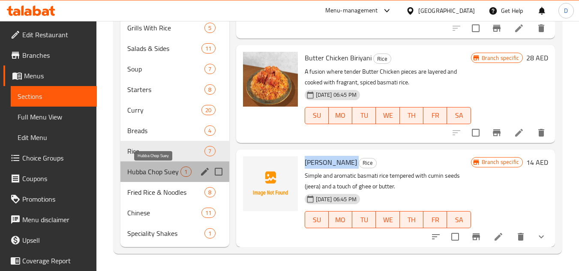
click at [165, 174] on span "Hubba Chop Suey" at bounding box center [153, 172] width 53 height 10
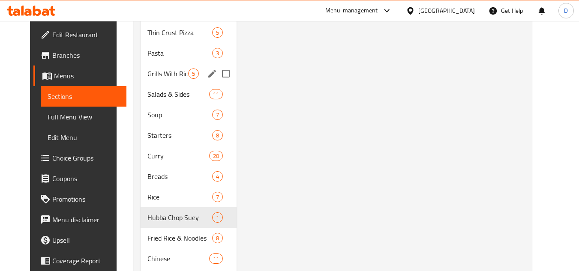
scroll to position [472, 0]
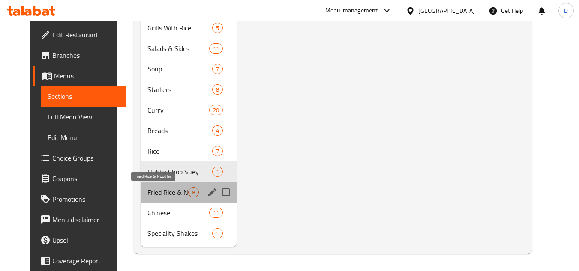
click at [173, 194] on span "Fried Rice & Noodles" at bounding box center [167, 192] width 41 height 10
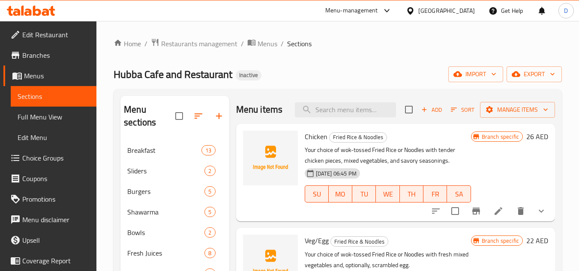
click at [320, 143] on span "Chicken" at bounding box center [316, 136] width 23 height 13
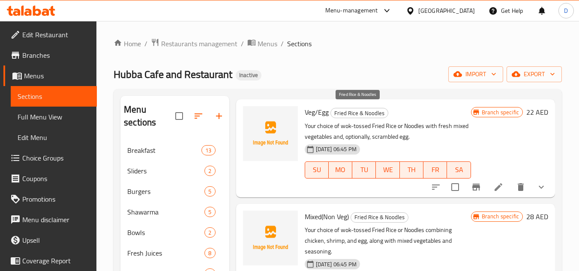
scroll to position [171, 0]
